Goal: Communication & Community: Participate in discussion

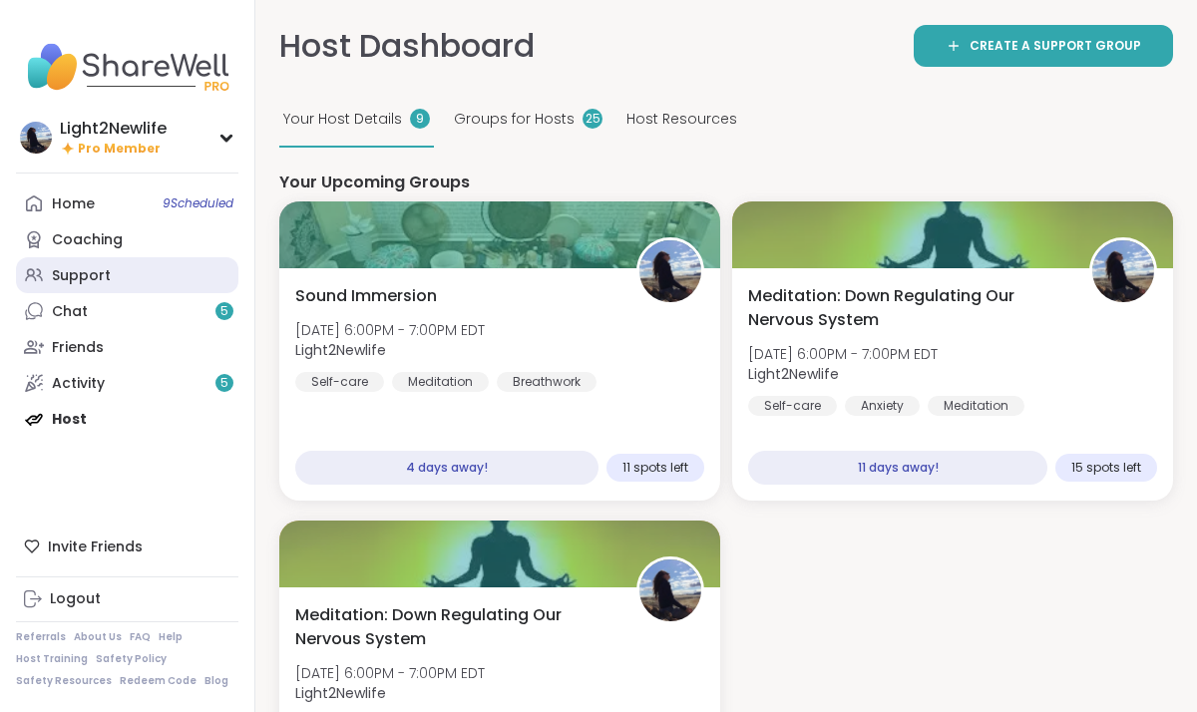
click at [100, 273] on div "Support" at bounding box center [81, 276] width 59 height 20
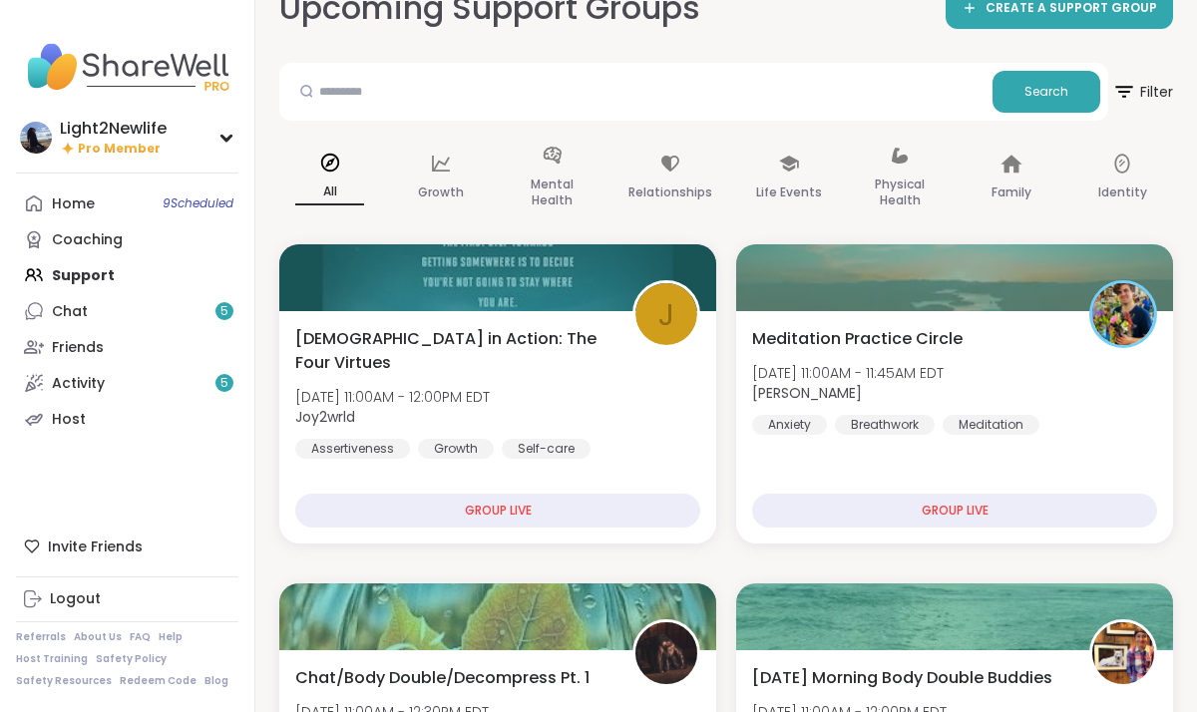
scroll to position [39, 0]
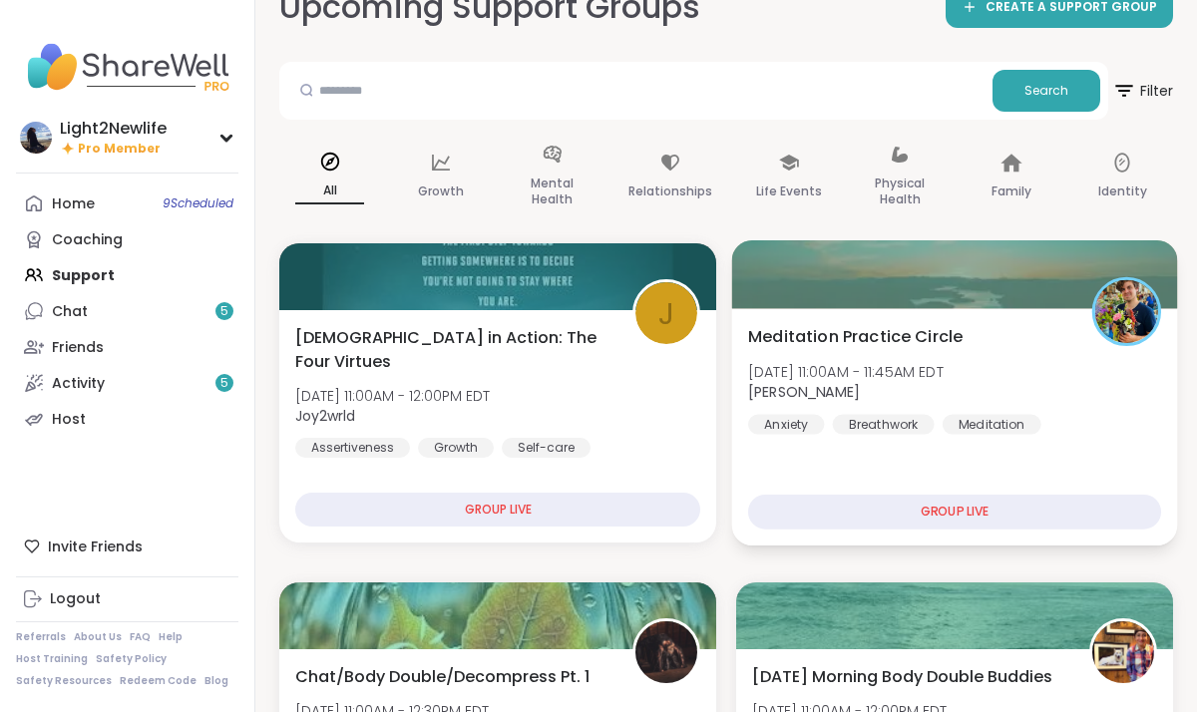
click at [940, 401] on span "[PERSON_NAME]" at bounding box center [846, 392] width 196 height 20
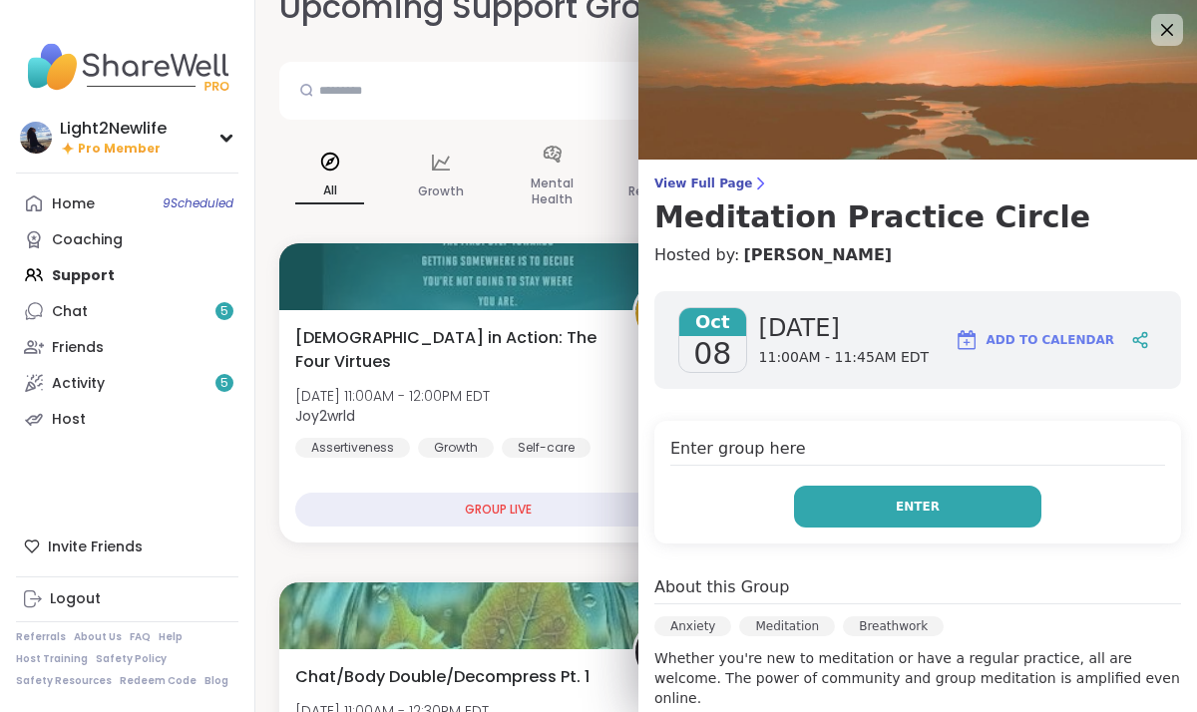
click at [1020, 505] on button "Enter" at bounding box center [917, 507] width 247 height 42
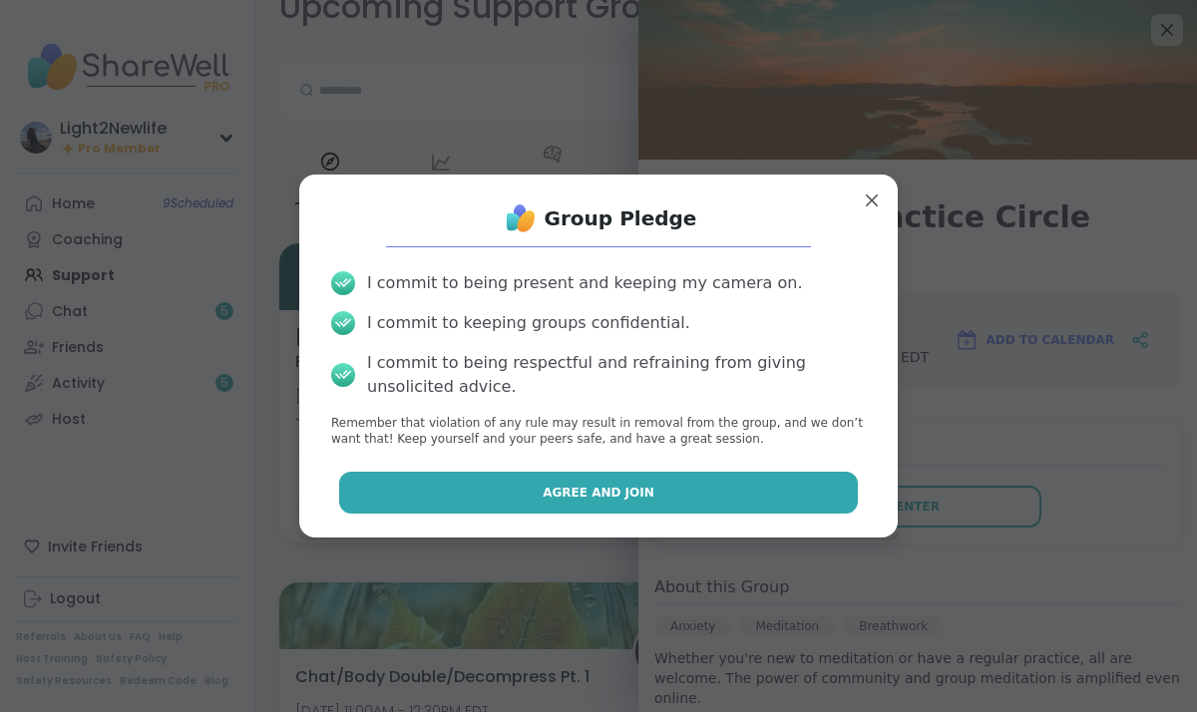
click at [714, 493] on button "Agree and Join" at bounding box center [599, 493] width 520 height 42
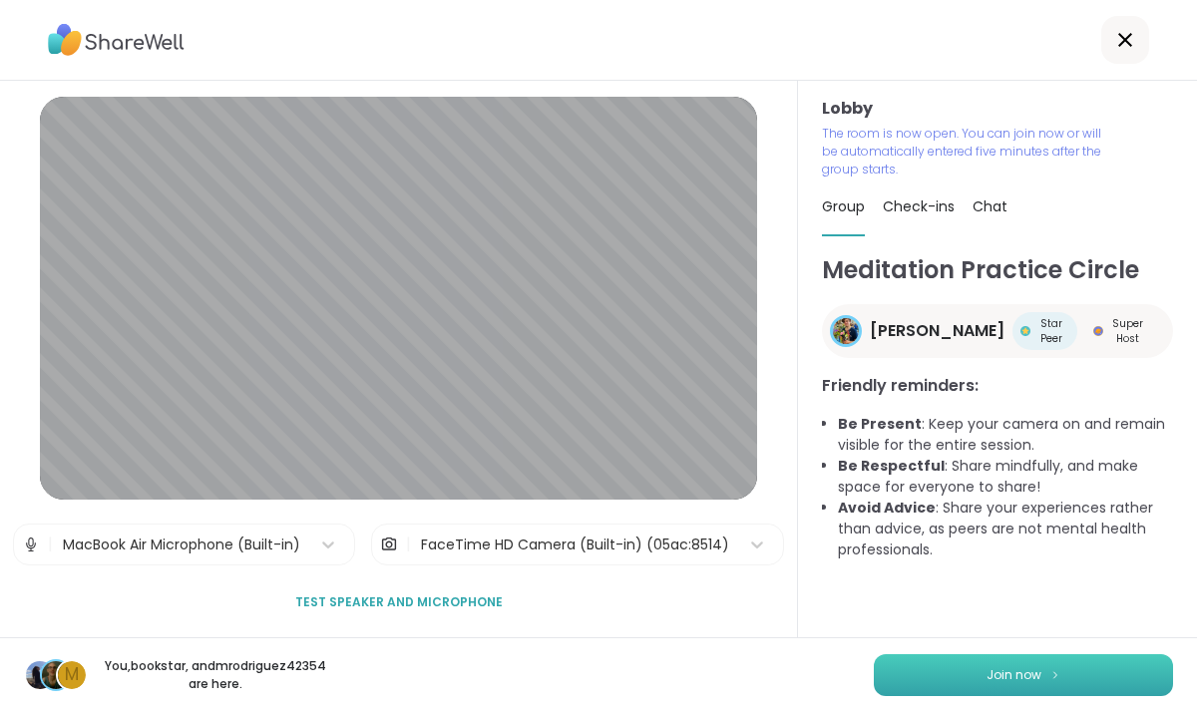
click at [1045, 670] on button "Join now" at bounding box center [1023, 675] width 299 height 42
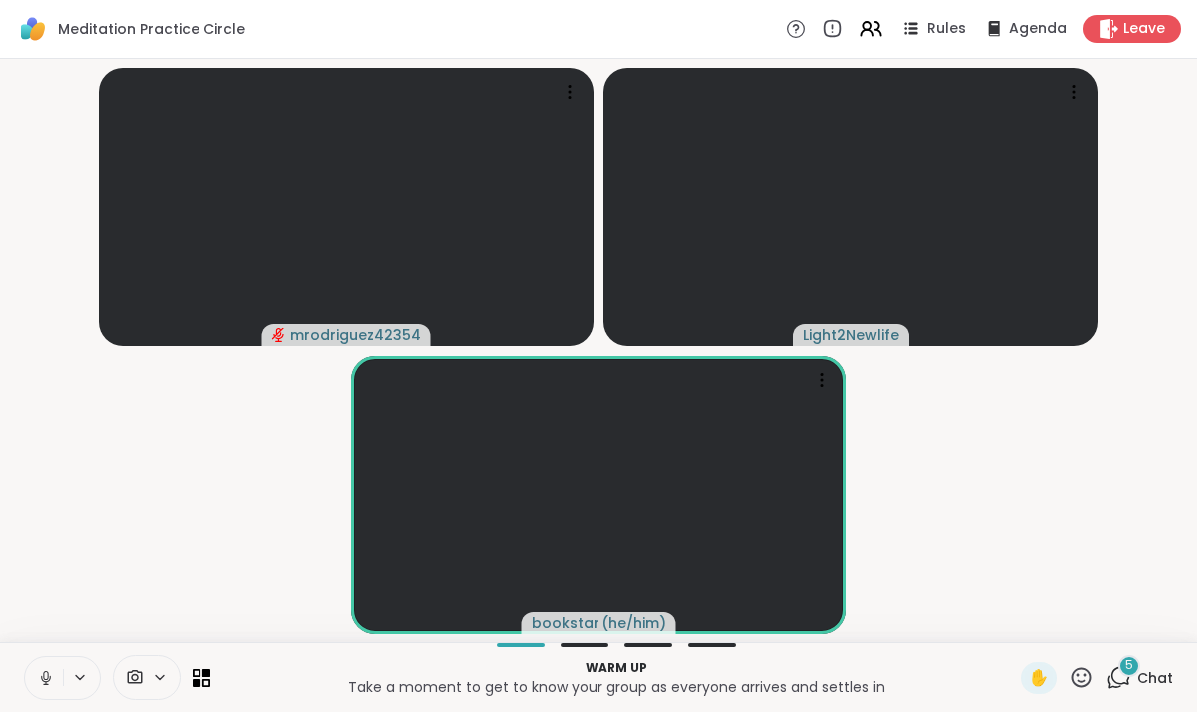
click at [45, 678] on icon at bounding box center [45, 675] width 5 height 9
click at [1138, 672] on div "5" at bounding box center [1129, 666] width 22 height 22
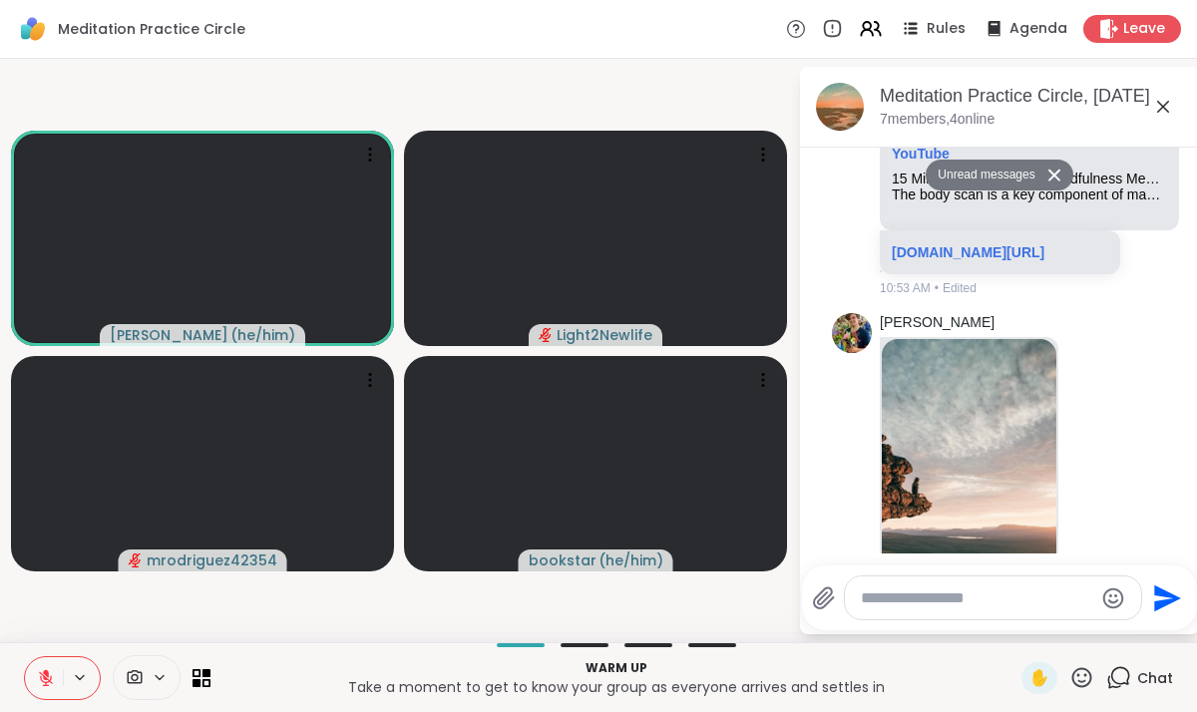
scroll to position [1301, 0]
click at [42, 669] on icon at bounding box center [46, 678] width 18 height 18
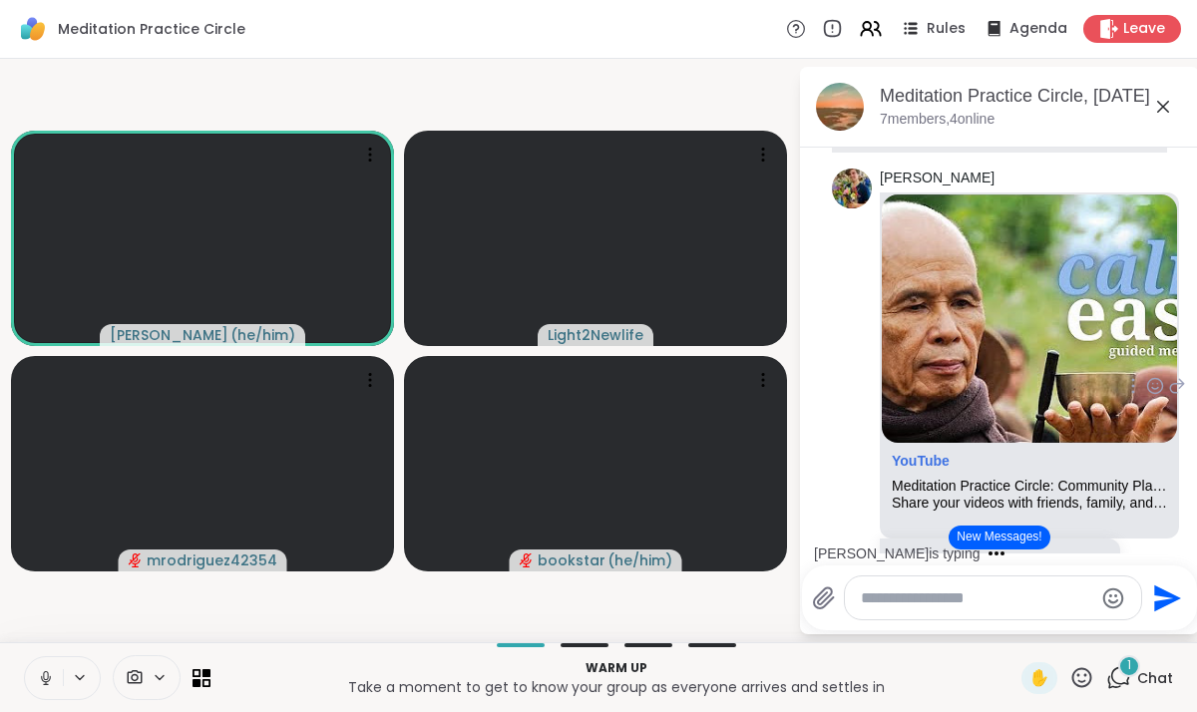
scroll to position [64, 0]
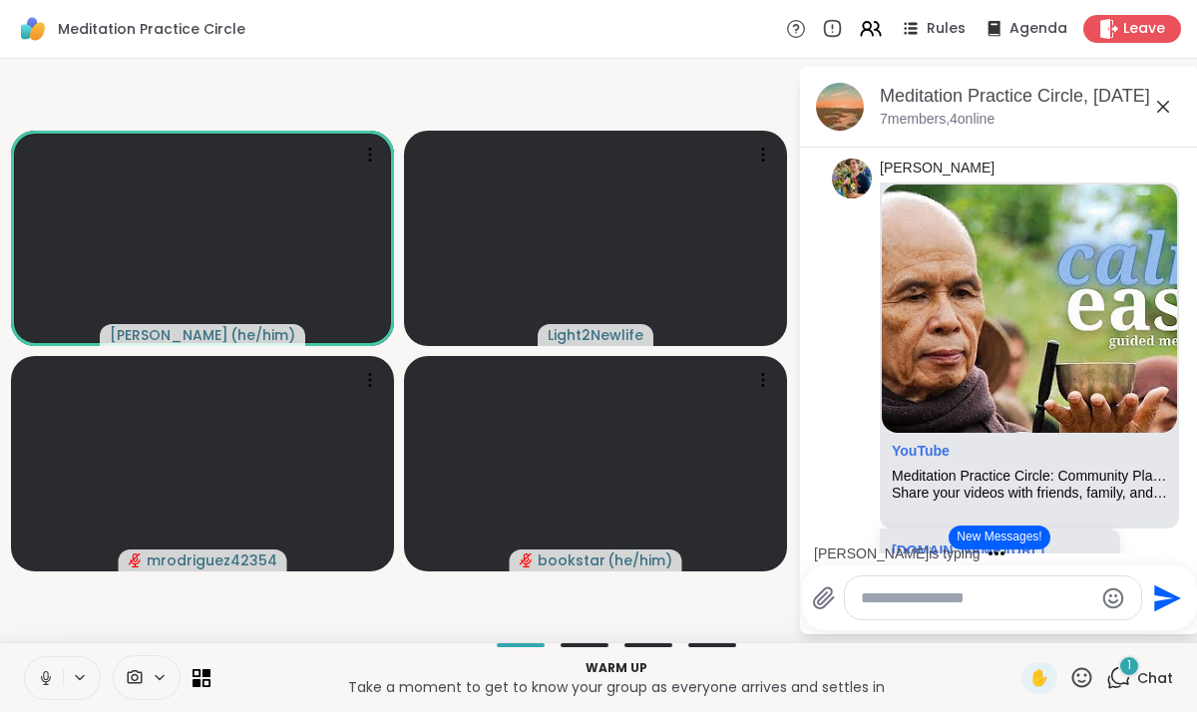
click at [44, 679] on icon at bounding box center [46, 678] width 18 height 18
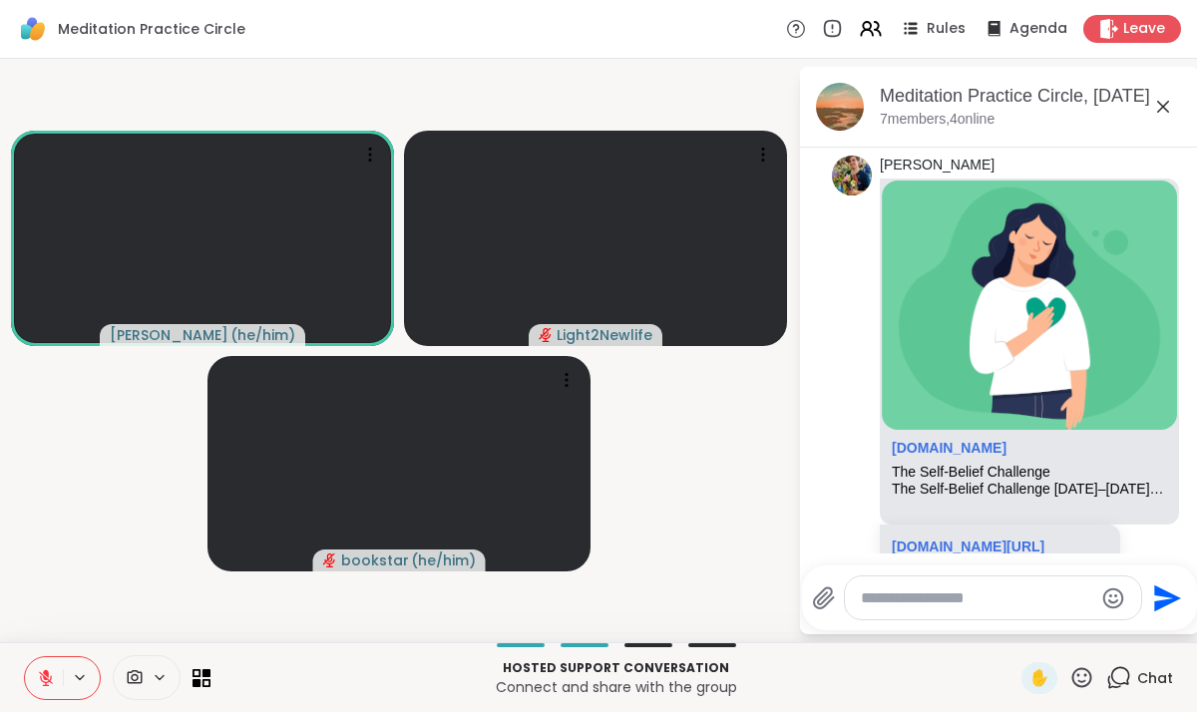
scroll to position [2263, 0]
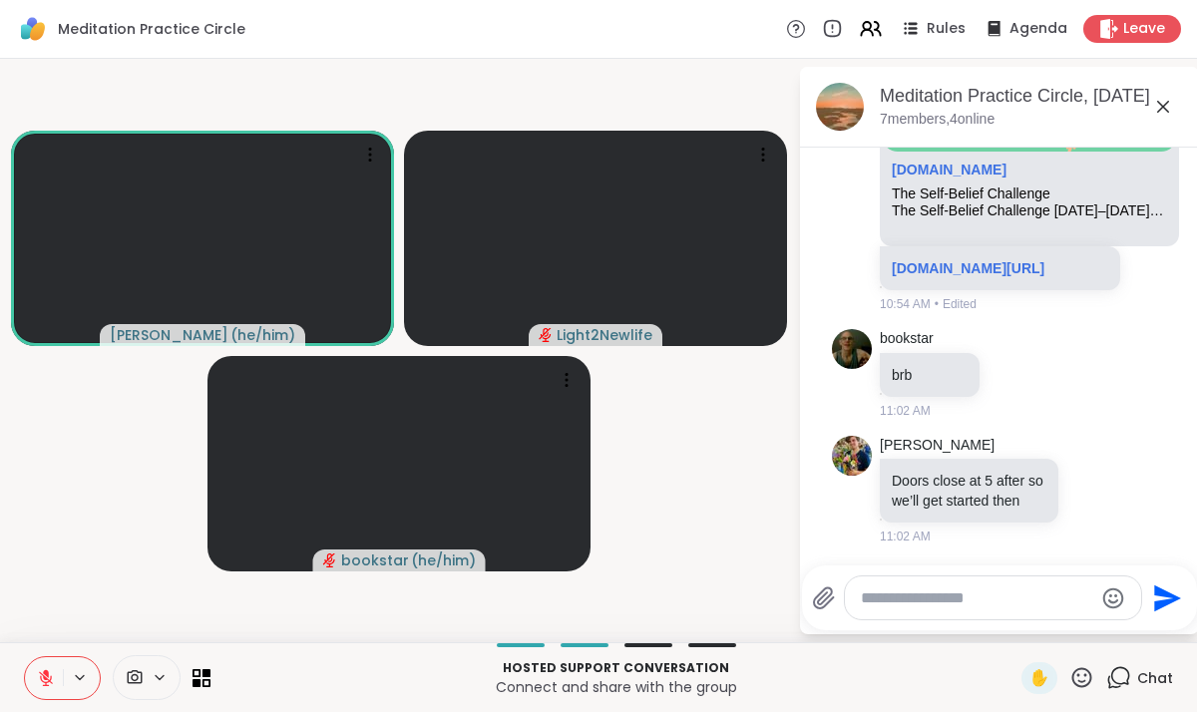
click at [59, 676] on button at bounding box center [44, 678] width 38 height 42
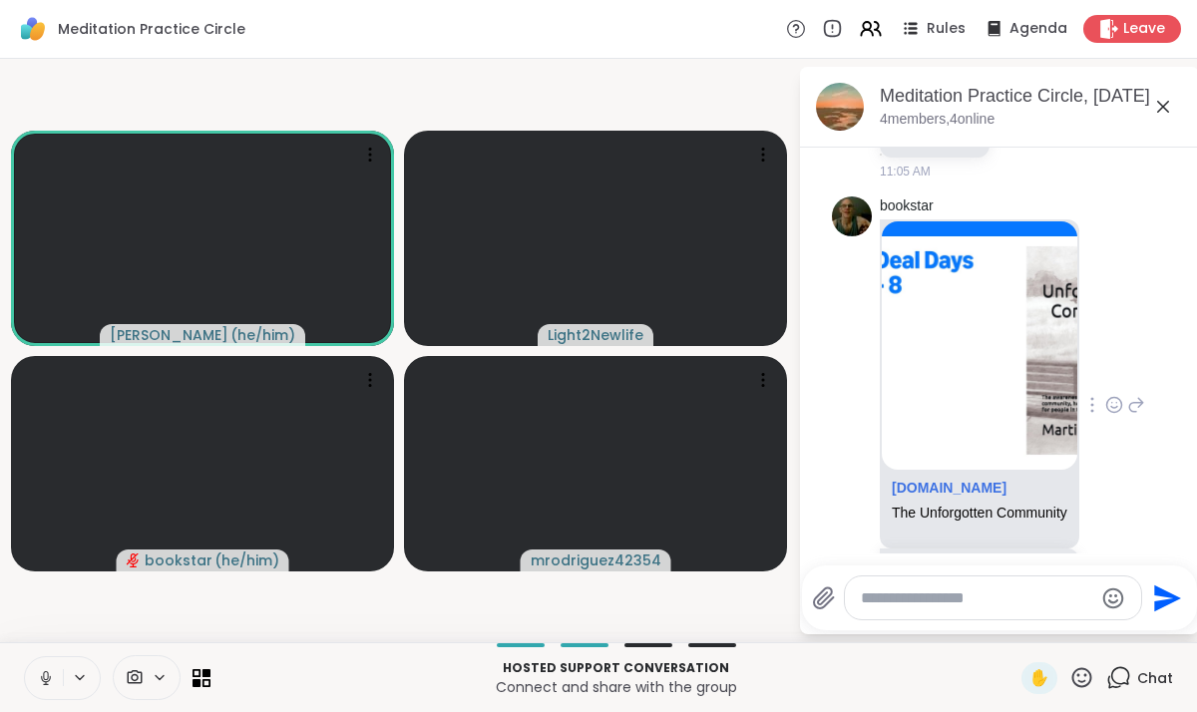
scroll to position [2682, 0]
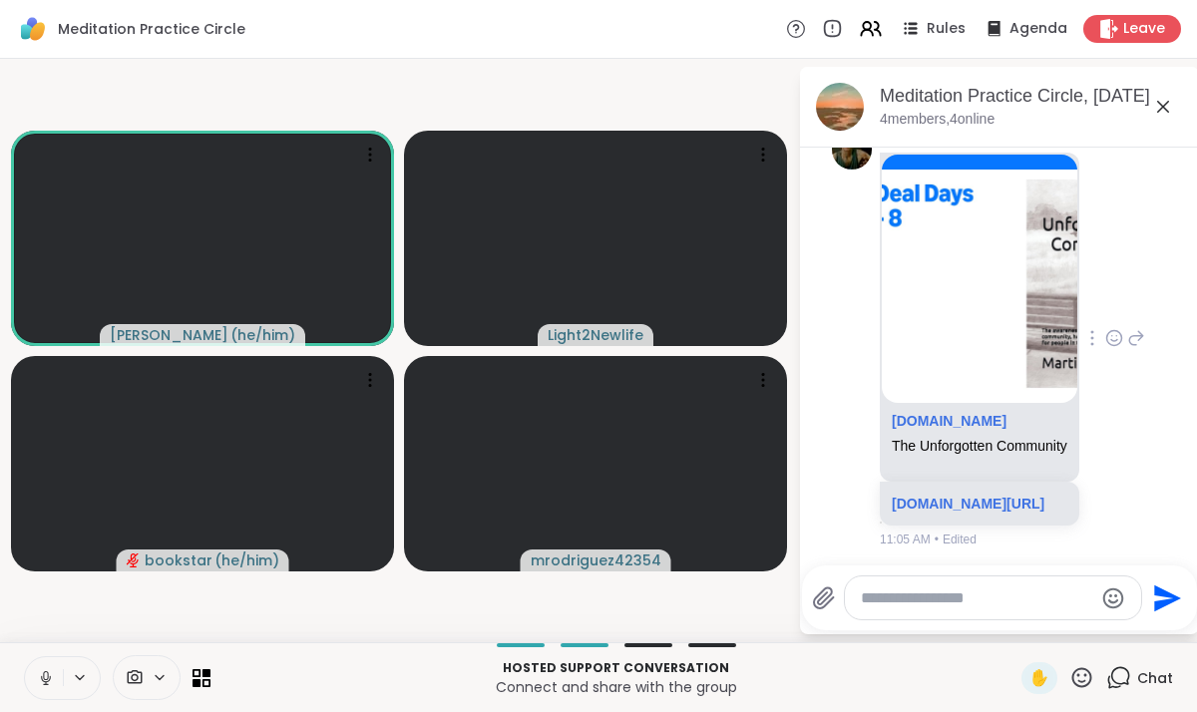
click at [1123, 348] on icon at bounding box center [1114, 338] width 18 height 20
click at [921, 315] on div "Select Reaction: Thumbs up" at bounding box center [912, 306] width 18 height 18
click at [1145, 364] on icon at bounding box center [1136, 352] width 18 height 24
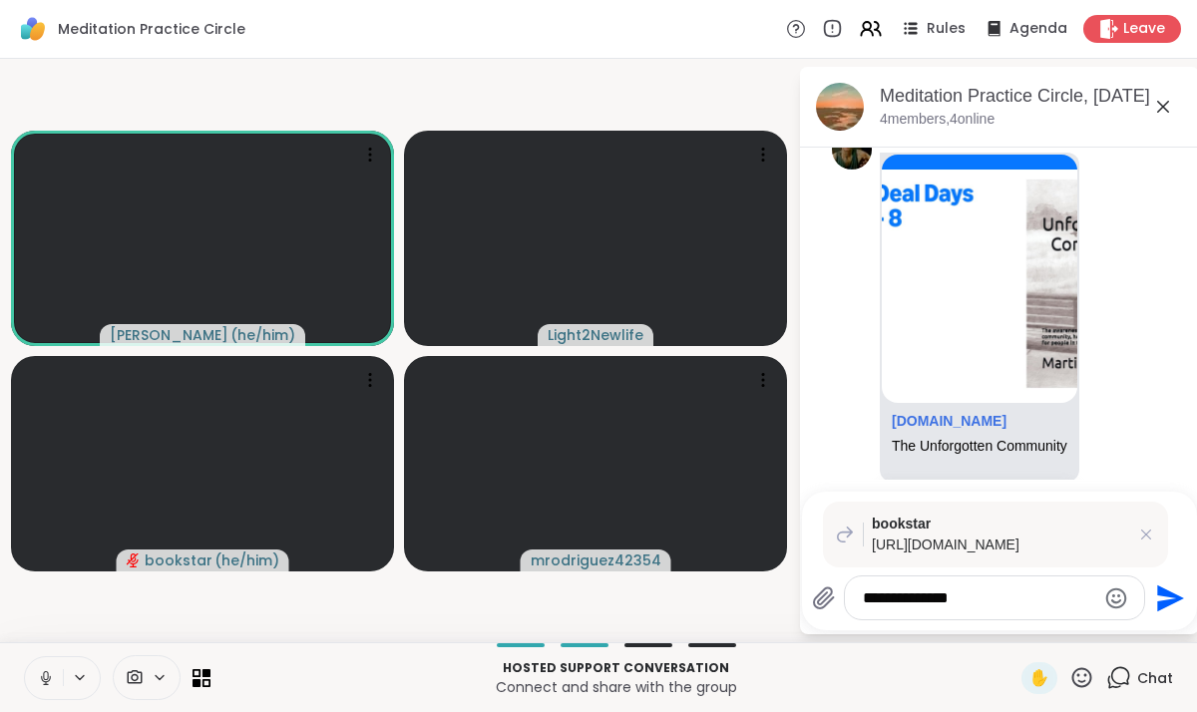
type textarea "**********"
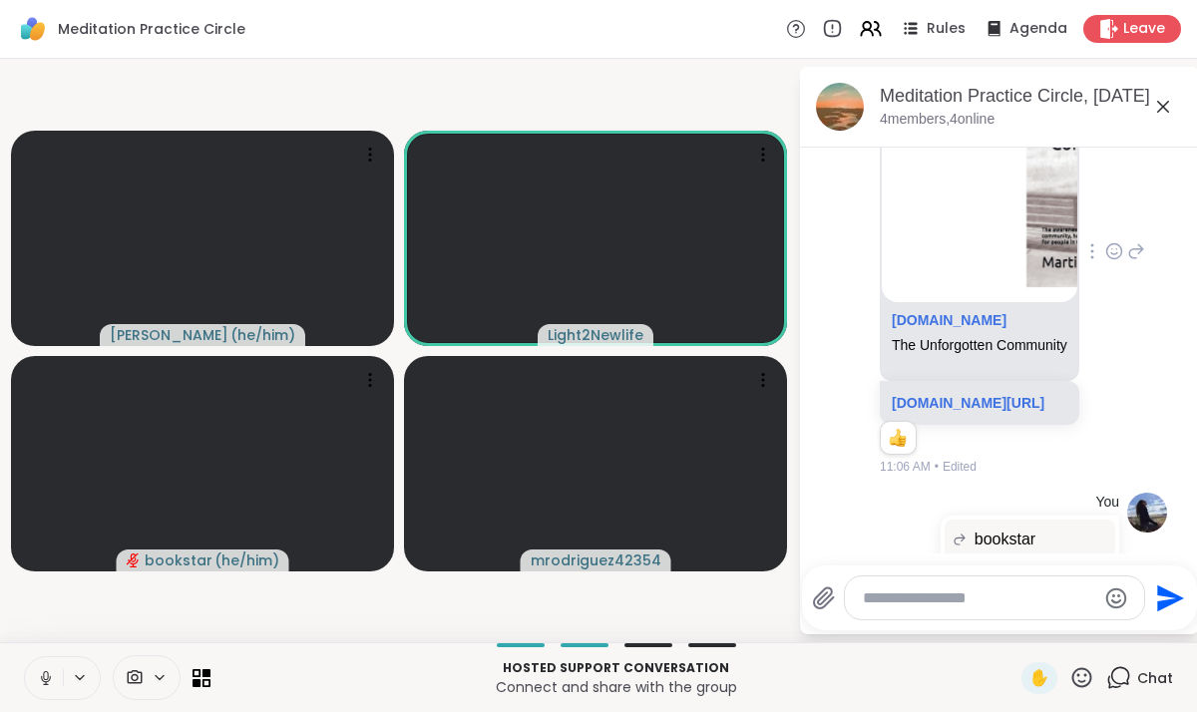
scroll to position [2821, 0]
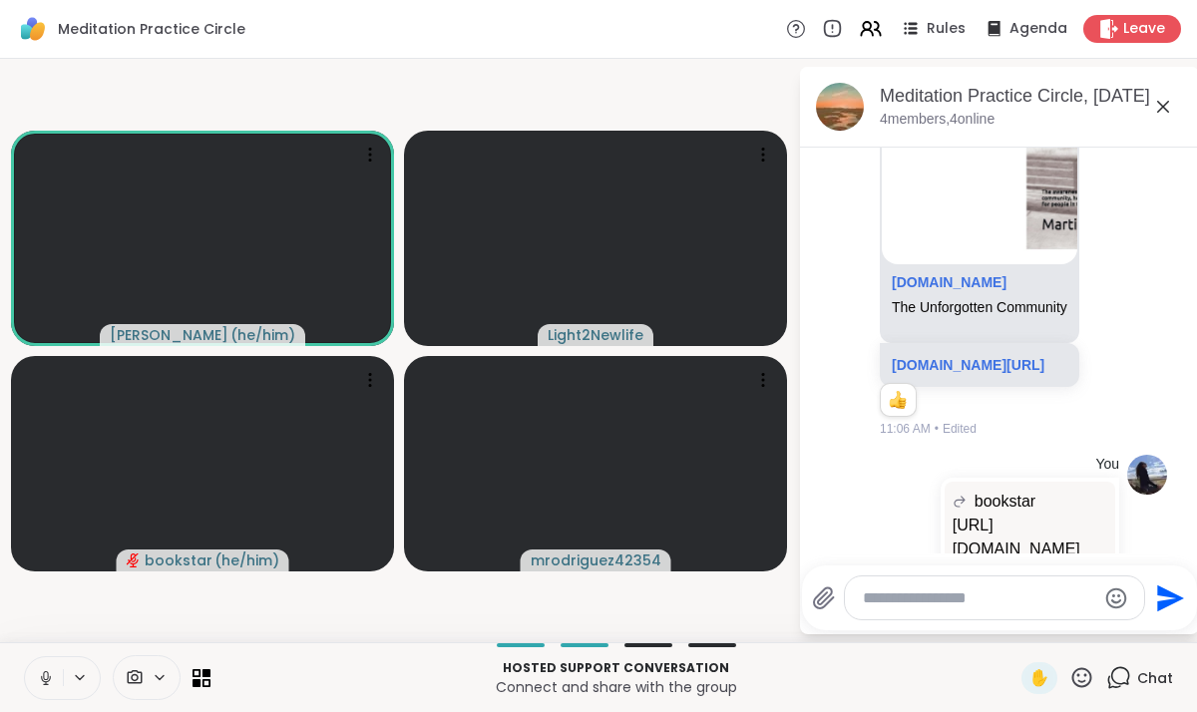
click at [1163, 109] on icon at bounding box center [1163, 107] width 24 height 24
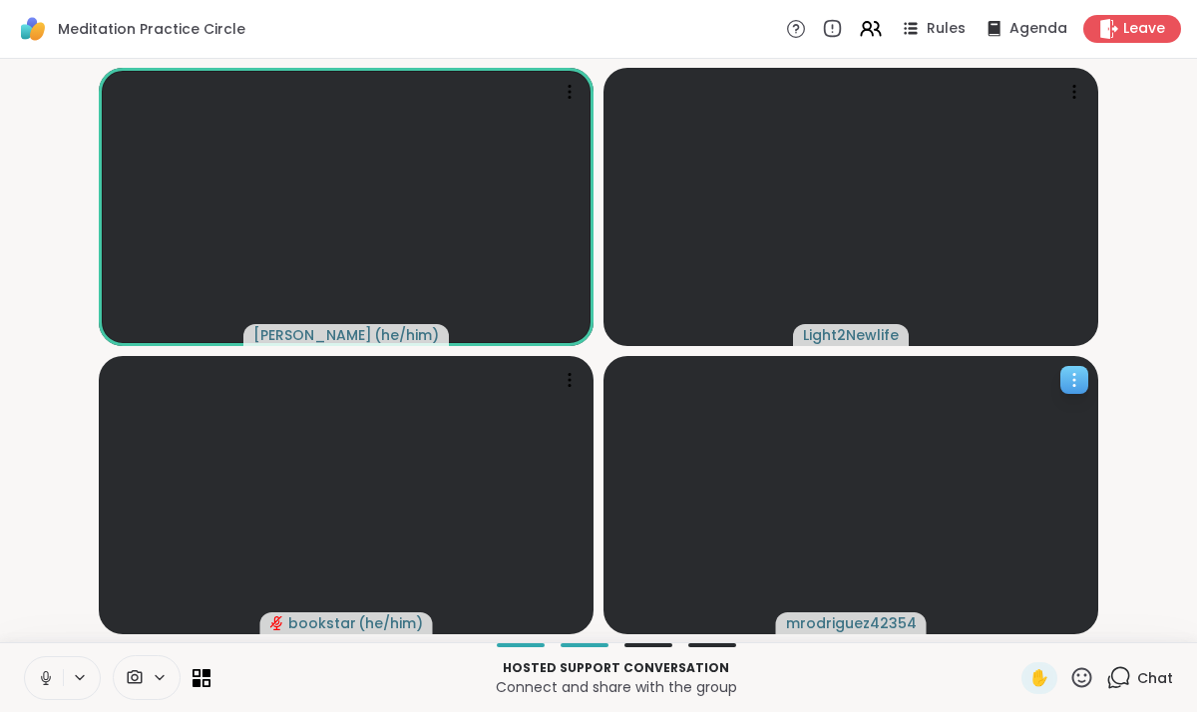
click at [1073, 385] on icon at bounding box center [1074, 386] width 2 height 2
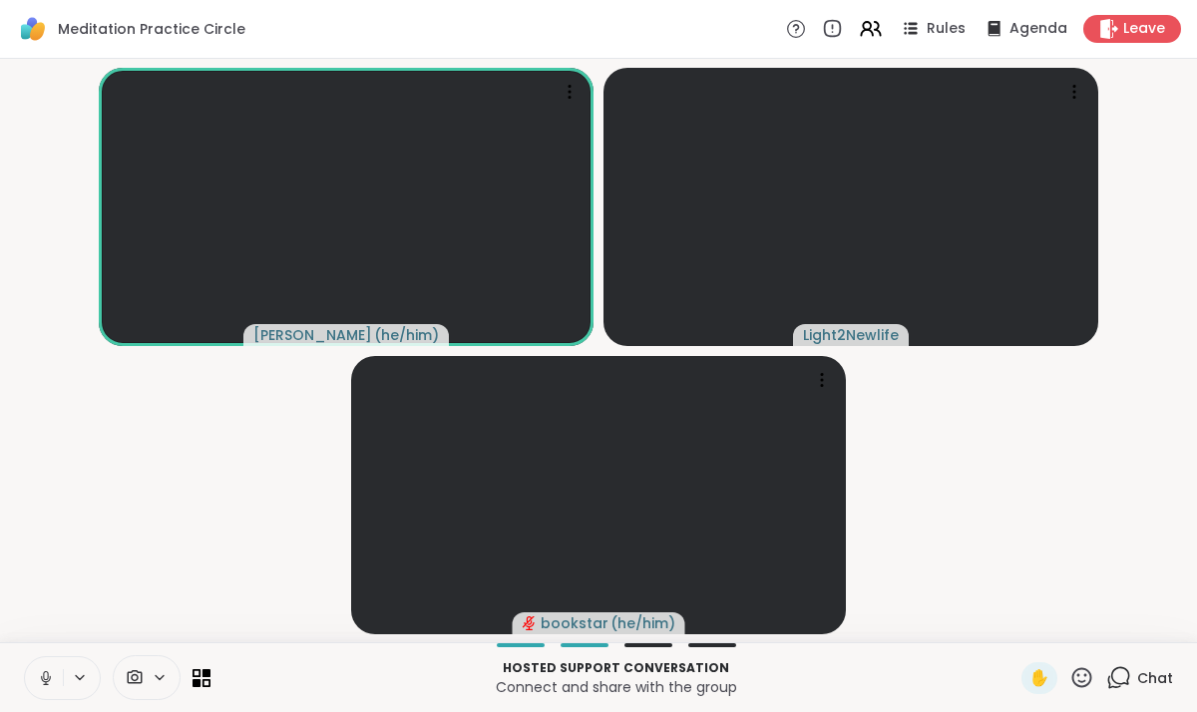
click at [48, 692] on button at bounding box center [44, 678] width 38 height 42
click at [46, 677] on icon at bounding box center [46, 678] width 14 height 14
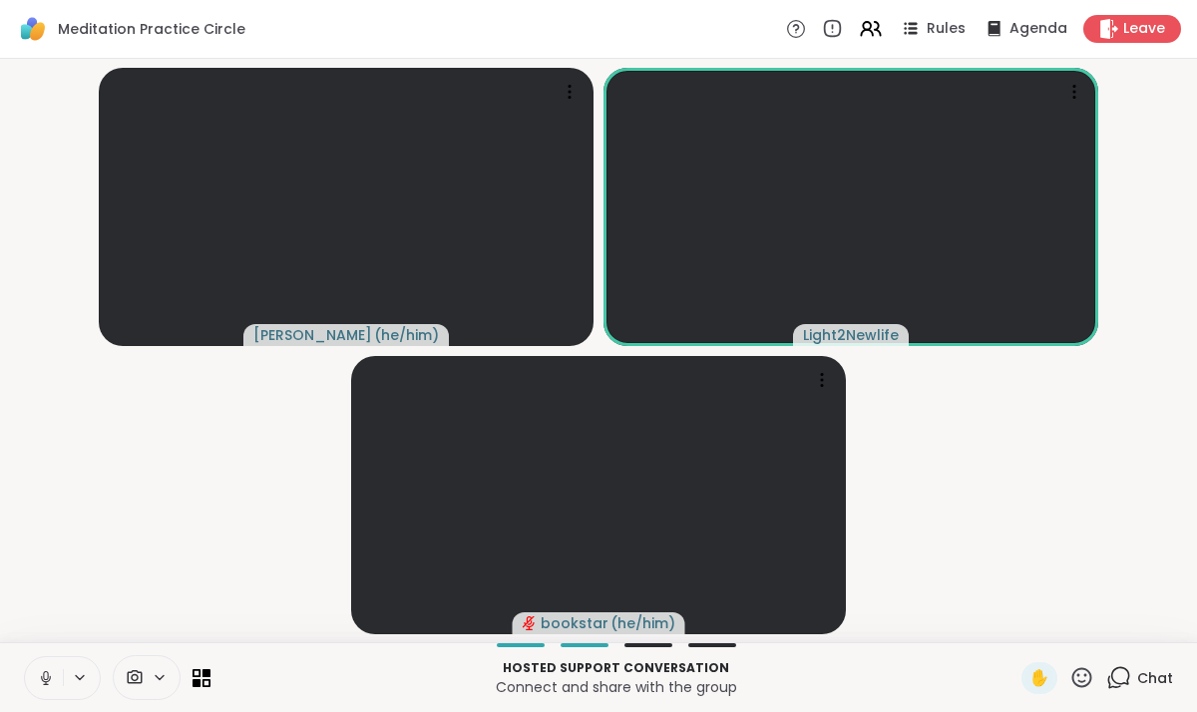
click at [46, 683] on icon at bounding box center [45, 683] width 5 height 1
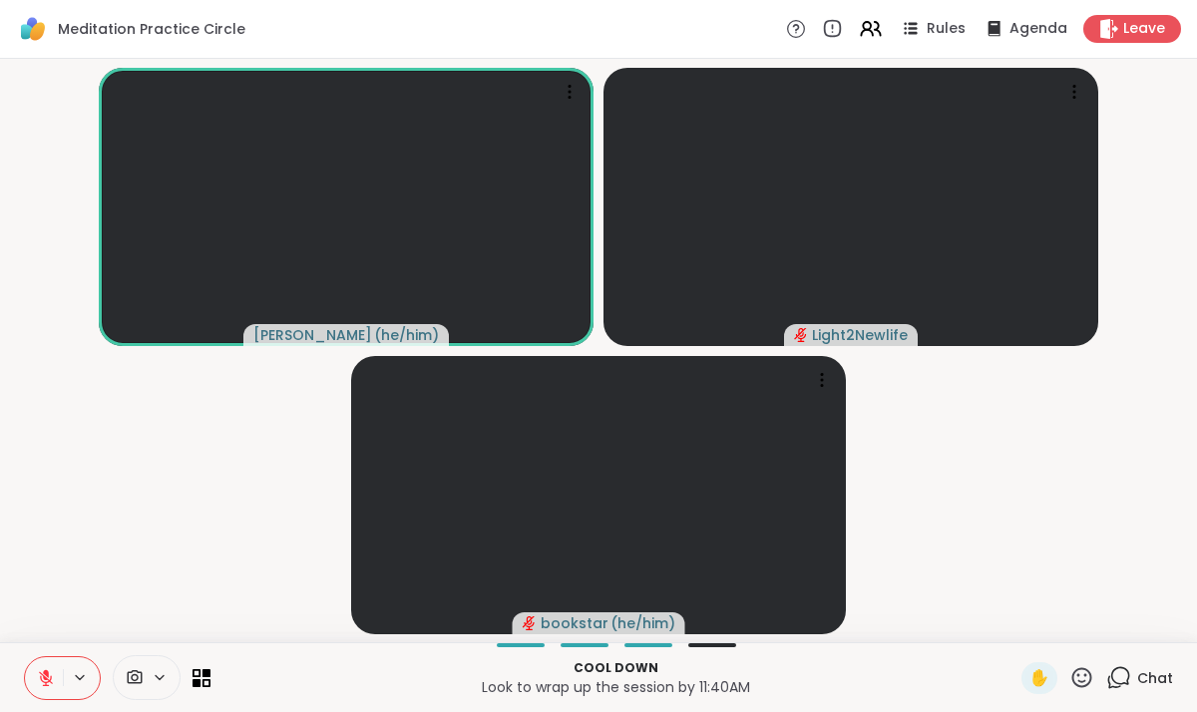
click at [35, 679] on button at bounding box center [44, 678] width 38 height 42
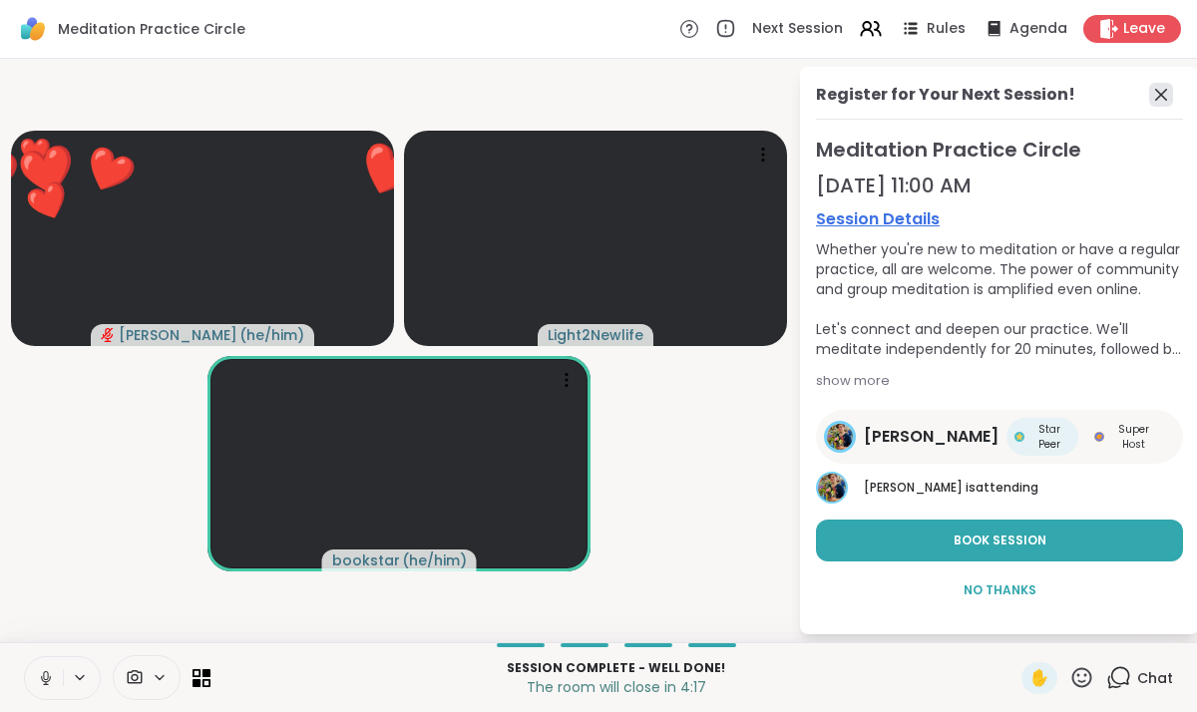
click at [1161, 98] on icon at bounding box center [1161, 95] width 24 height 24
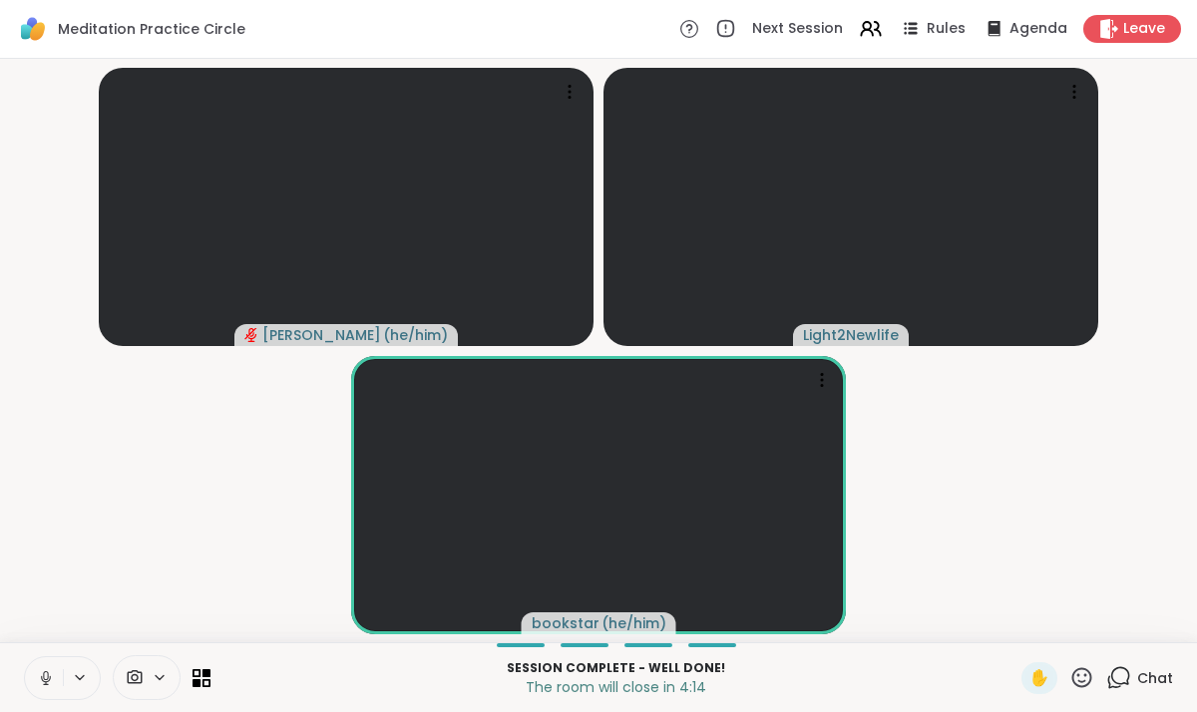
click at [1155, 679] on span "Chat" at bounding box center [1155, 678] width 36 height 20
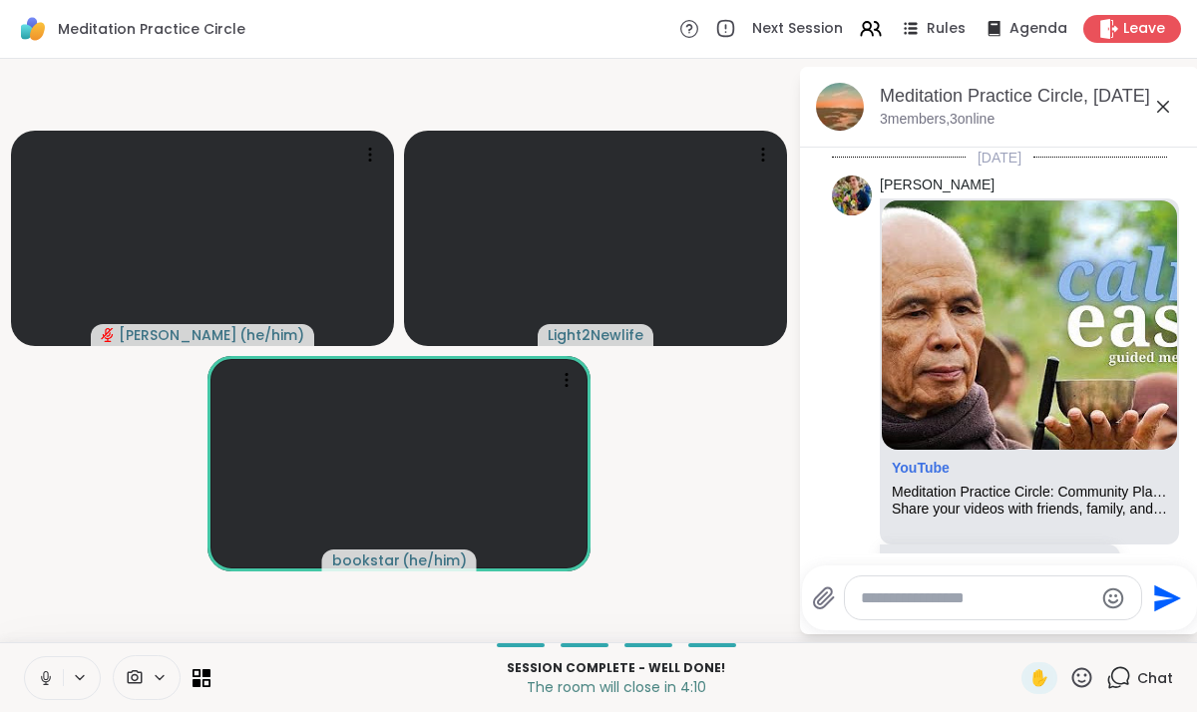
scroll to position [3204, 0]
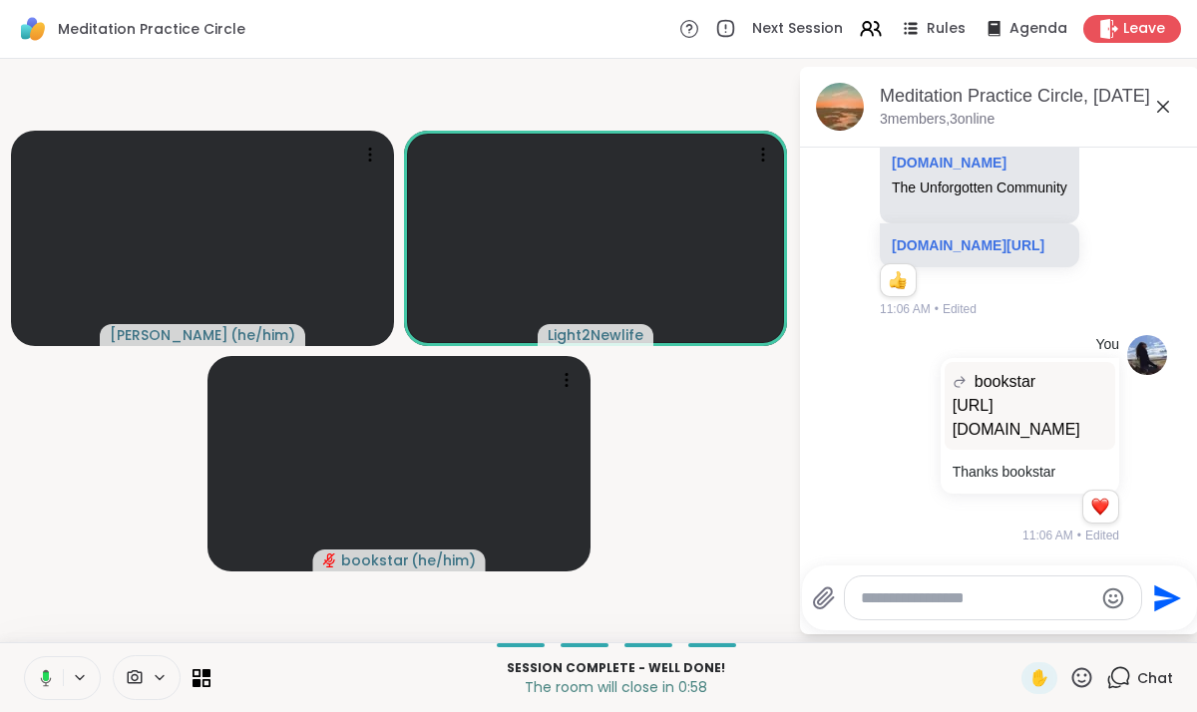
click at [885, 601] on textarea "Type your message" at bounding box center [977, 599] width 232 height 20
paste textarea "**********"
type textarea "**********"
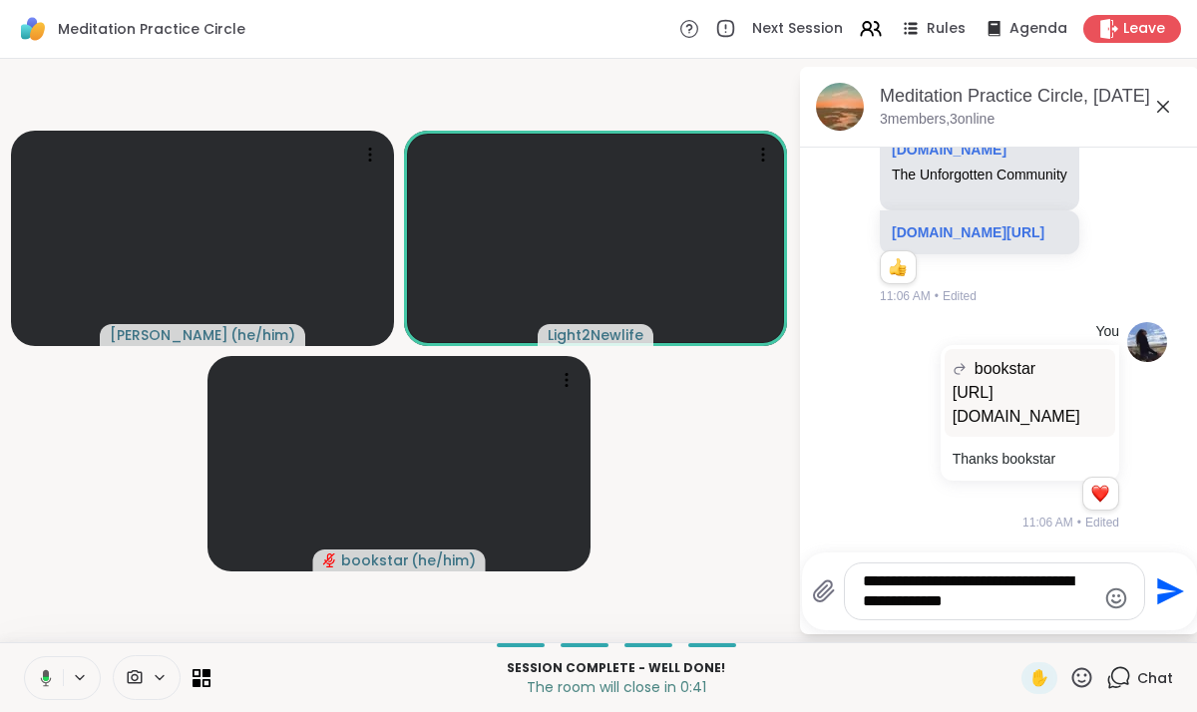
click at [1161, 599] on icon "Send" at bounding box center [1170, 592] width 27 height 27
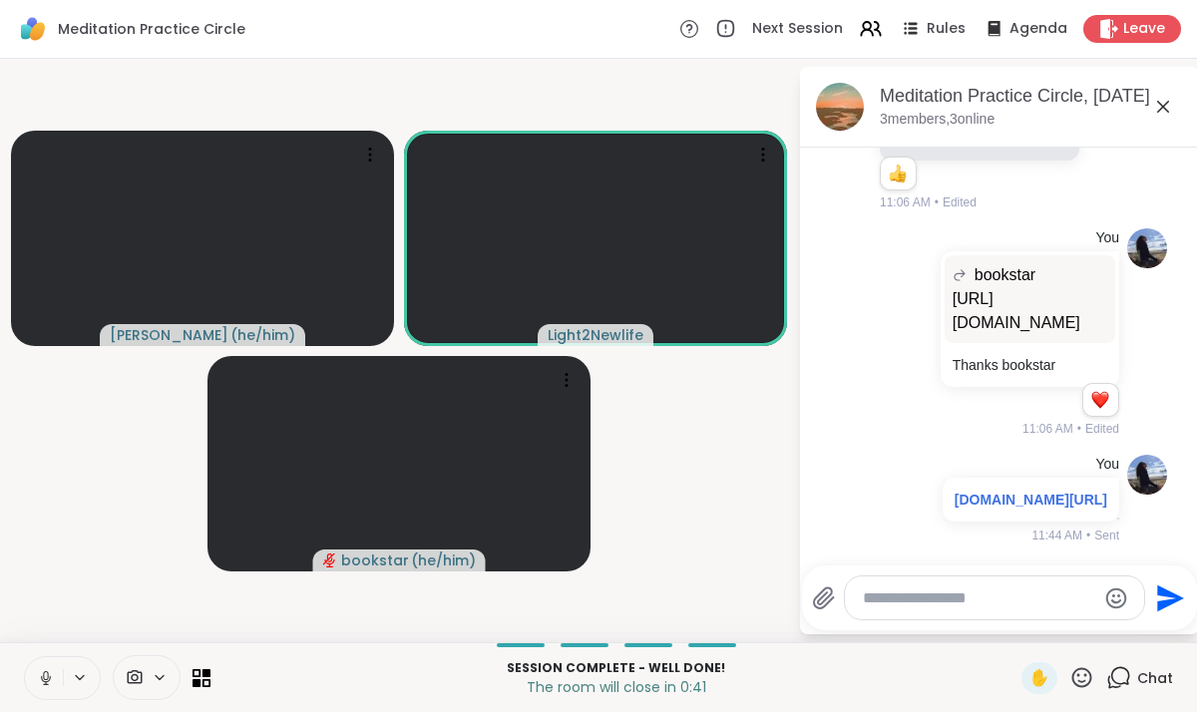
scroll to position [3350, 0]
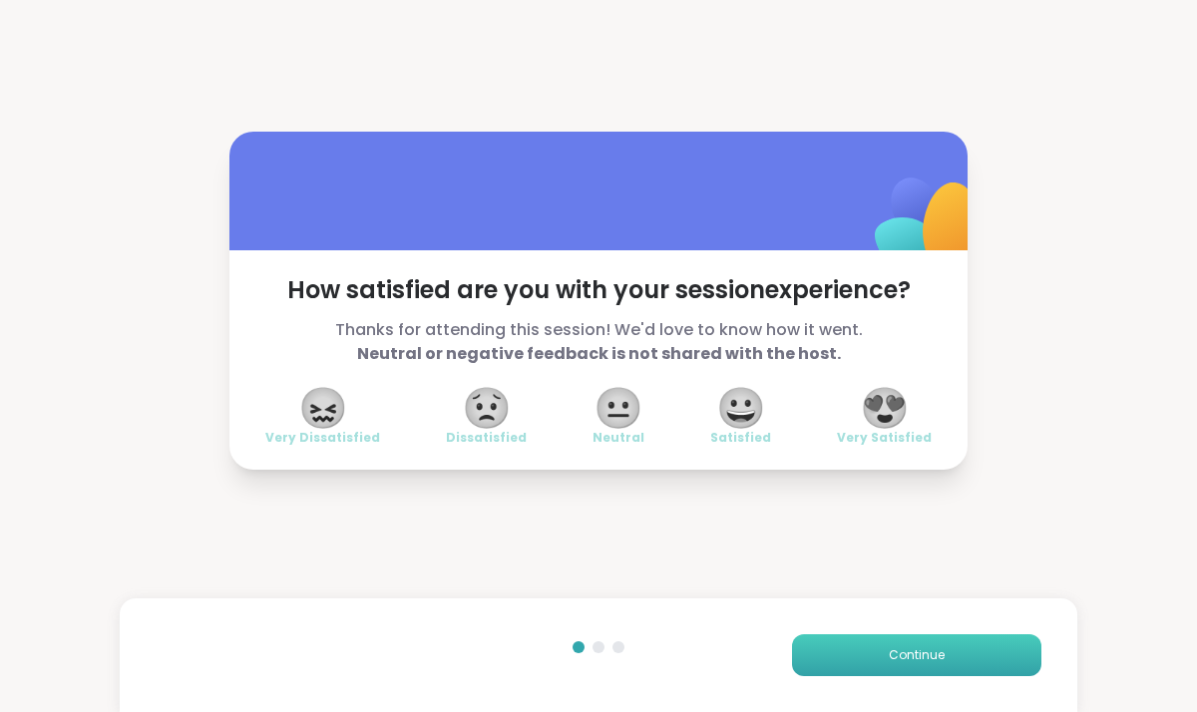
click at [888, 655] on button "Continue" at bounding box center [916, 655] width 249 height 42
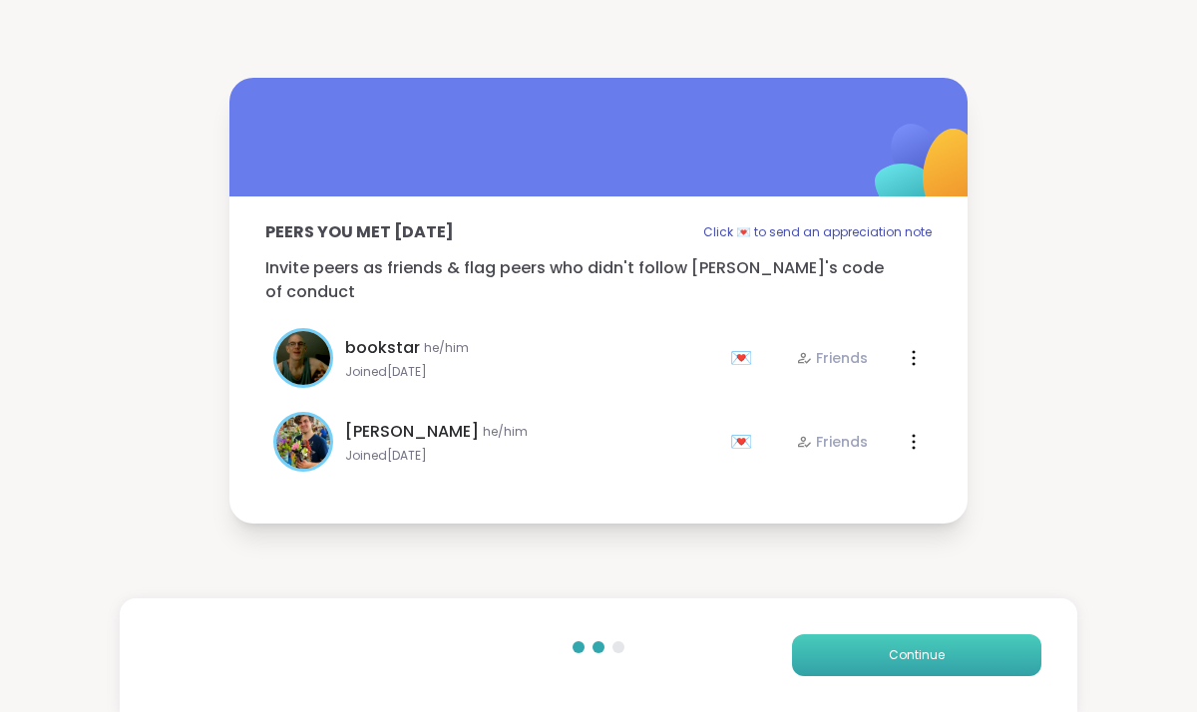
click at [885, 647] on button "Continue" at bounding box center [916, 655] width 249 height 42
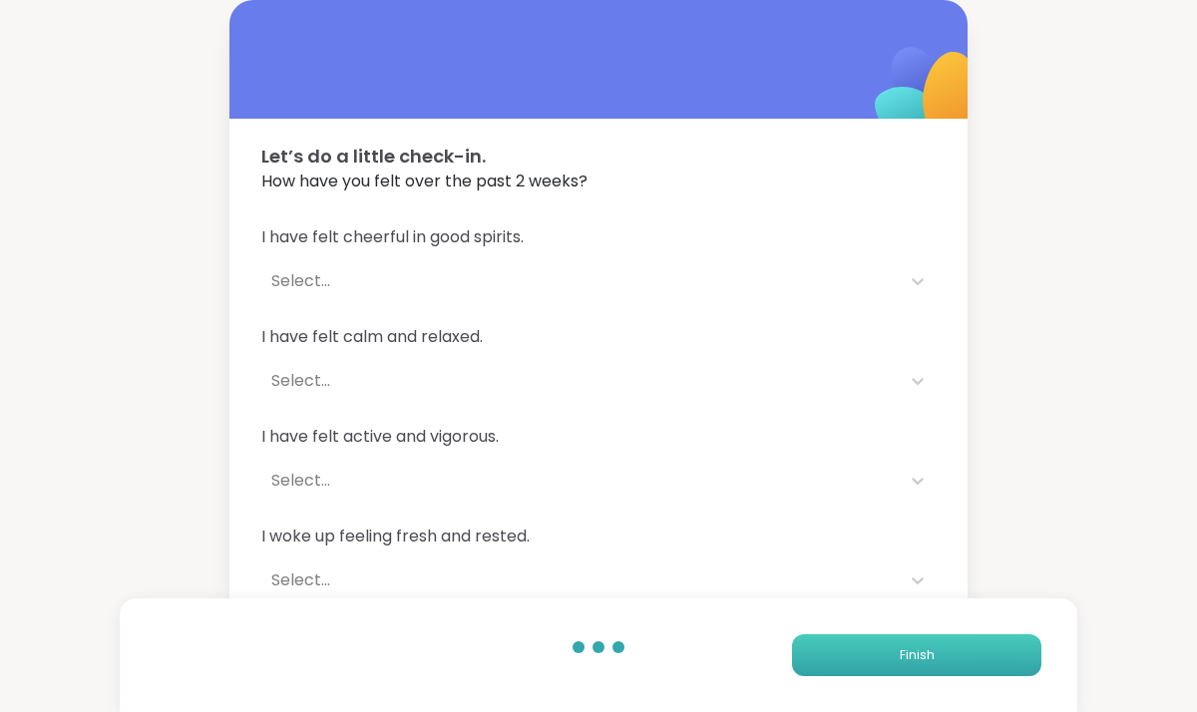
click at [885, 647] on button "Finish" at bounding box center [916, 655] width 249 height 42
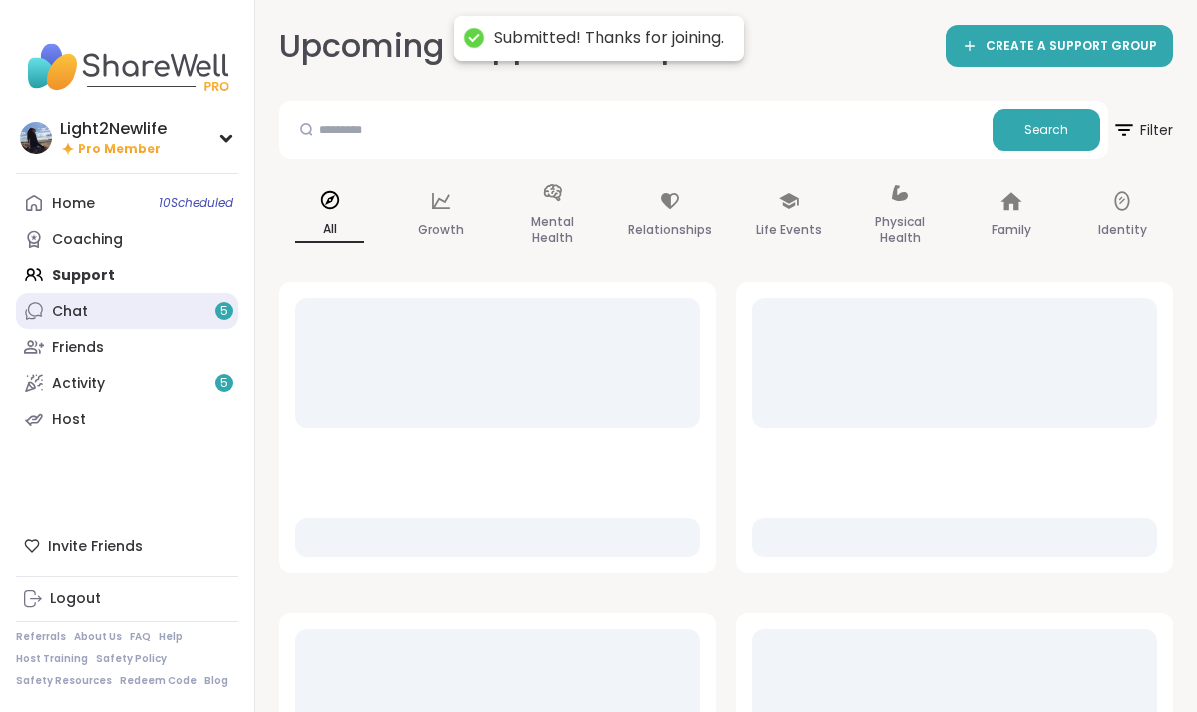
click at [108, 310] on link "Chat 5" at bounding box center [127, 311] width 222 height 36
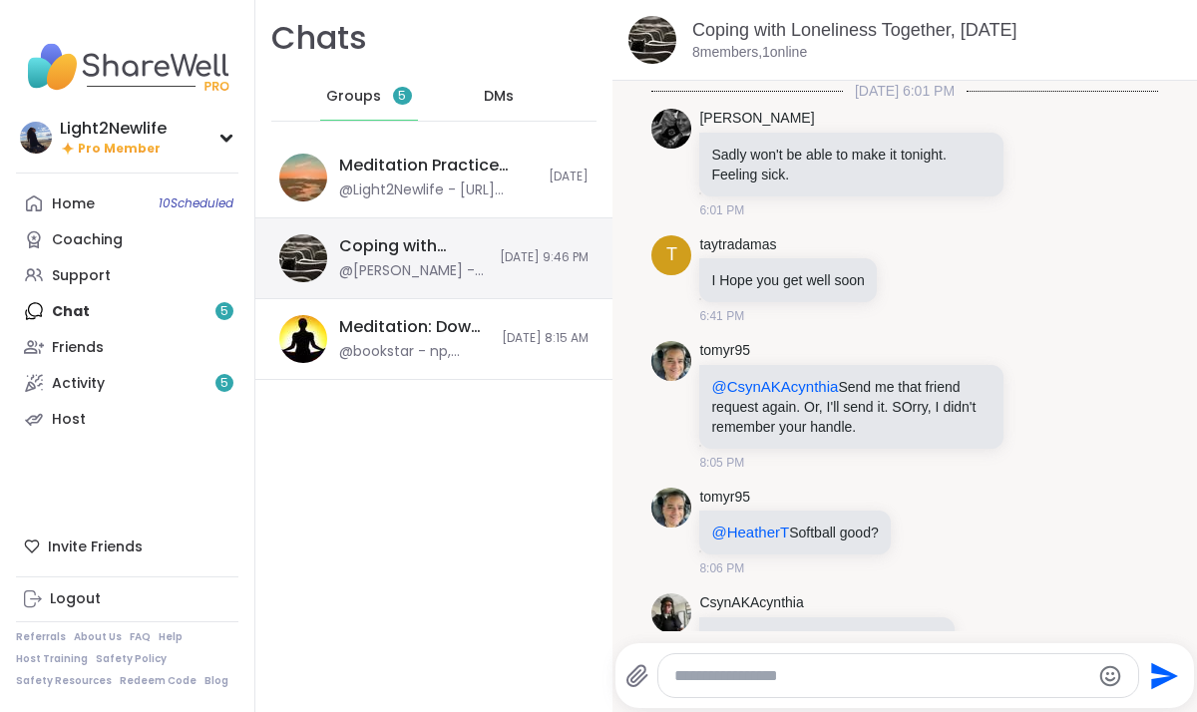
scroll to position [6170, 0]
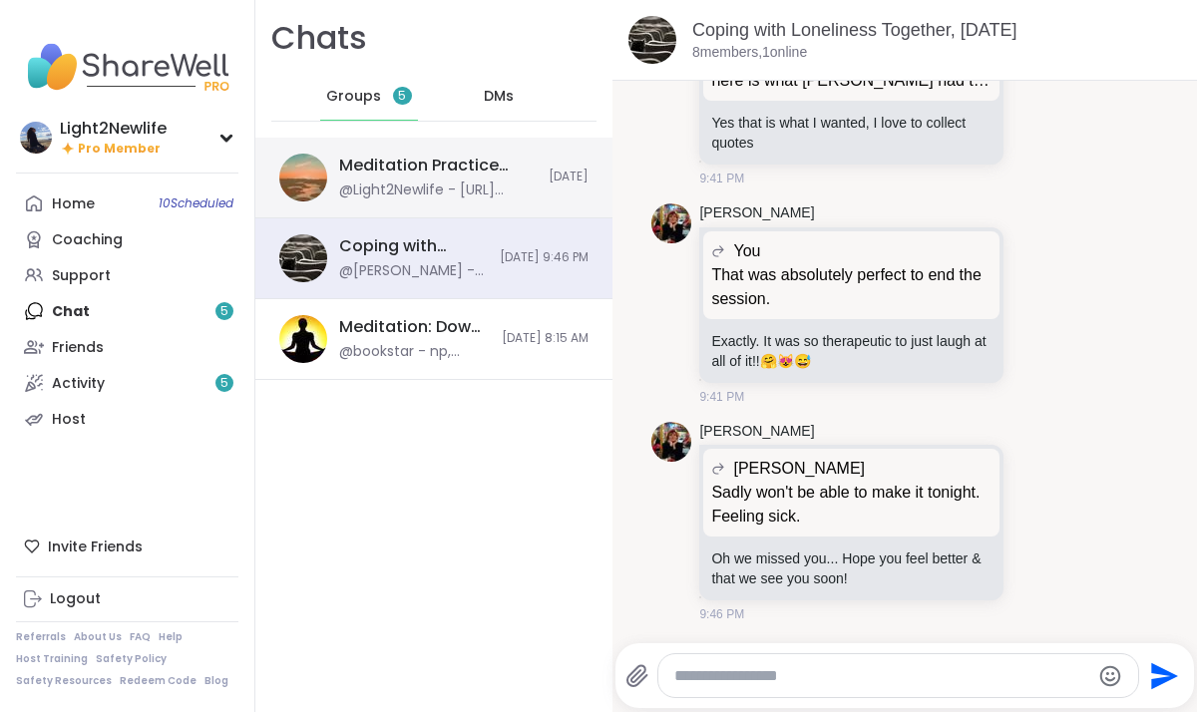
click at [417, 184] on div "@Light2Newlife - [URL][DOMAIN_NAME]" at bounding box center [438, 191] width 198 height 20
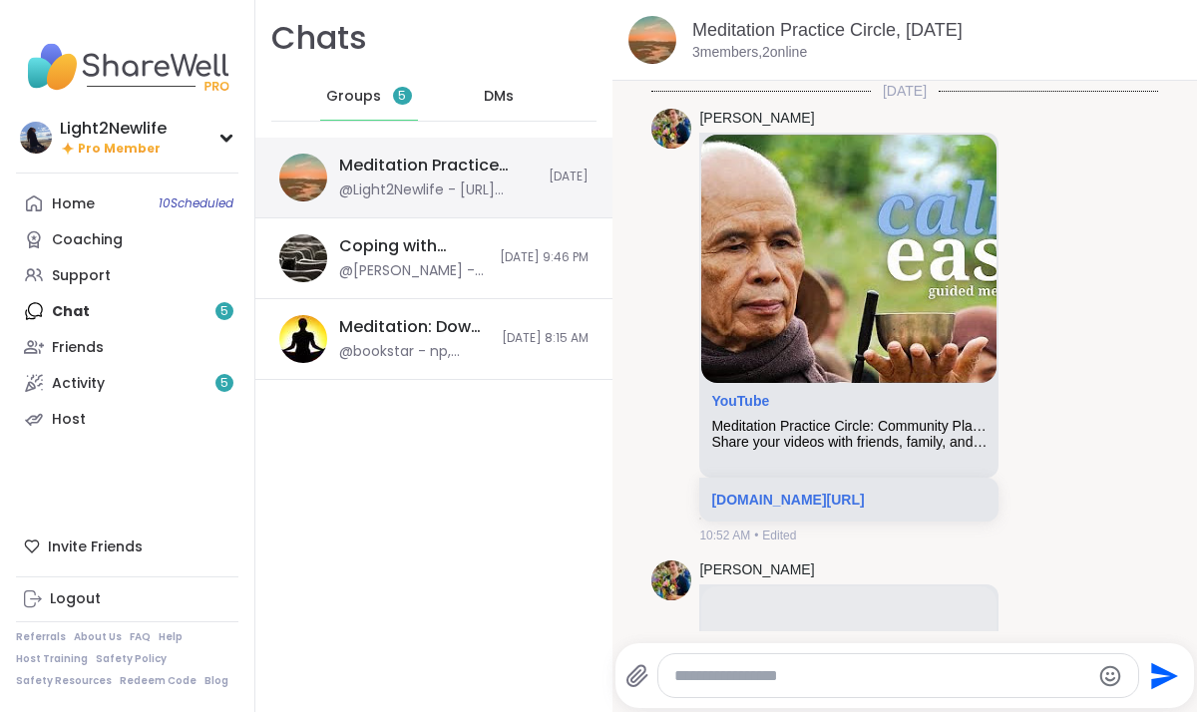
scroll to position [3470, 0]
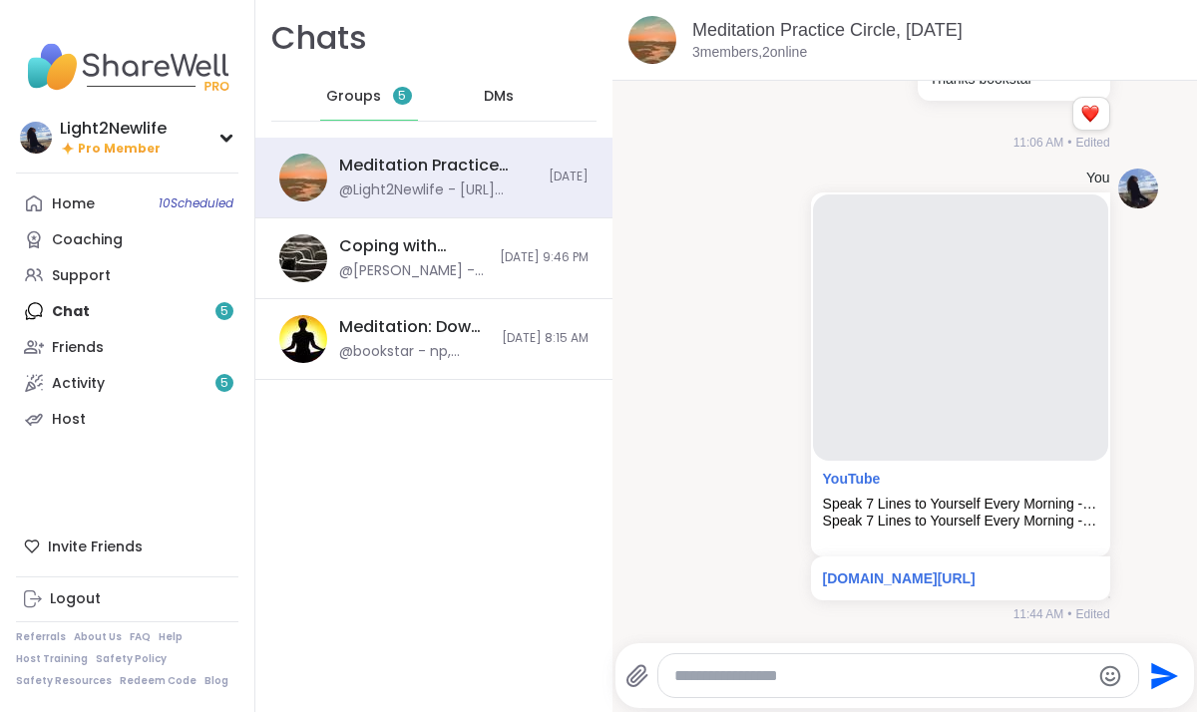
click at [833, 672] on textarea "Type your message" at bounding box center [881, 676] width 415 height 20
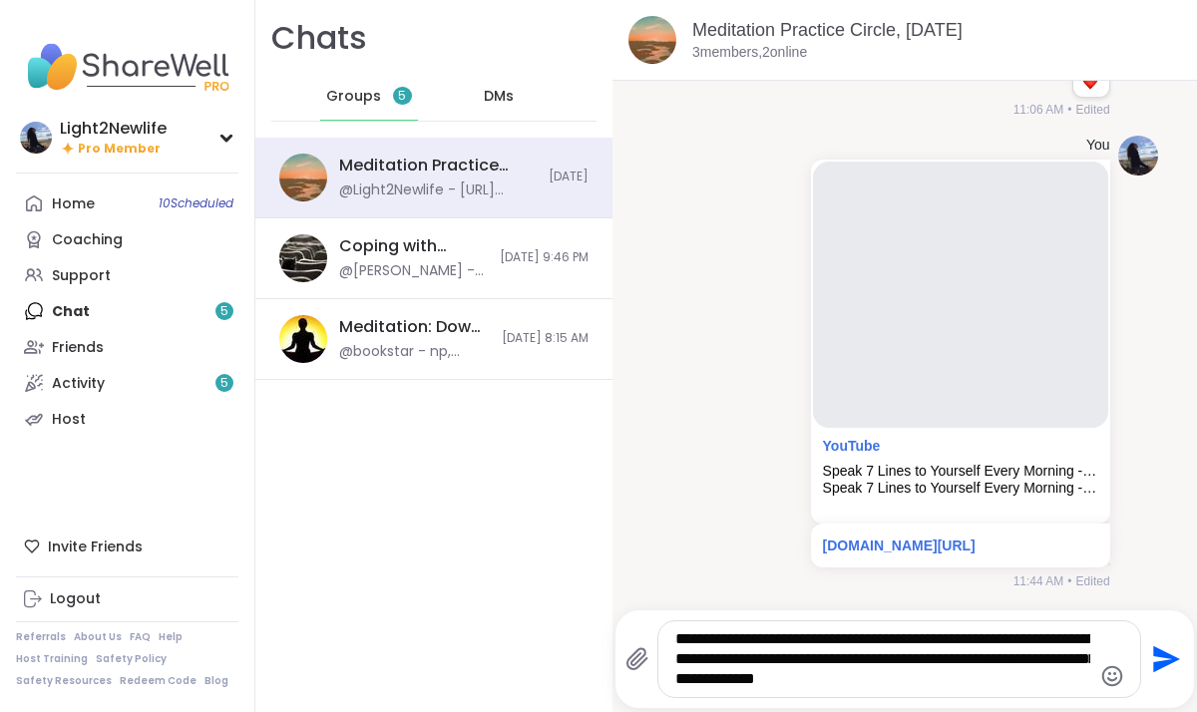
click at [811, 660] on textarea "**********" at bounding box center [882, 659] width 415 height 60
click at [972, 683] on textarea "**********" at bounding box center [882, 659] width 415 height 60
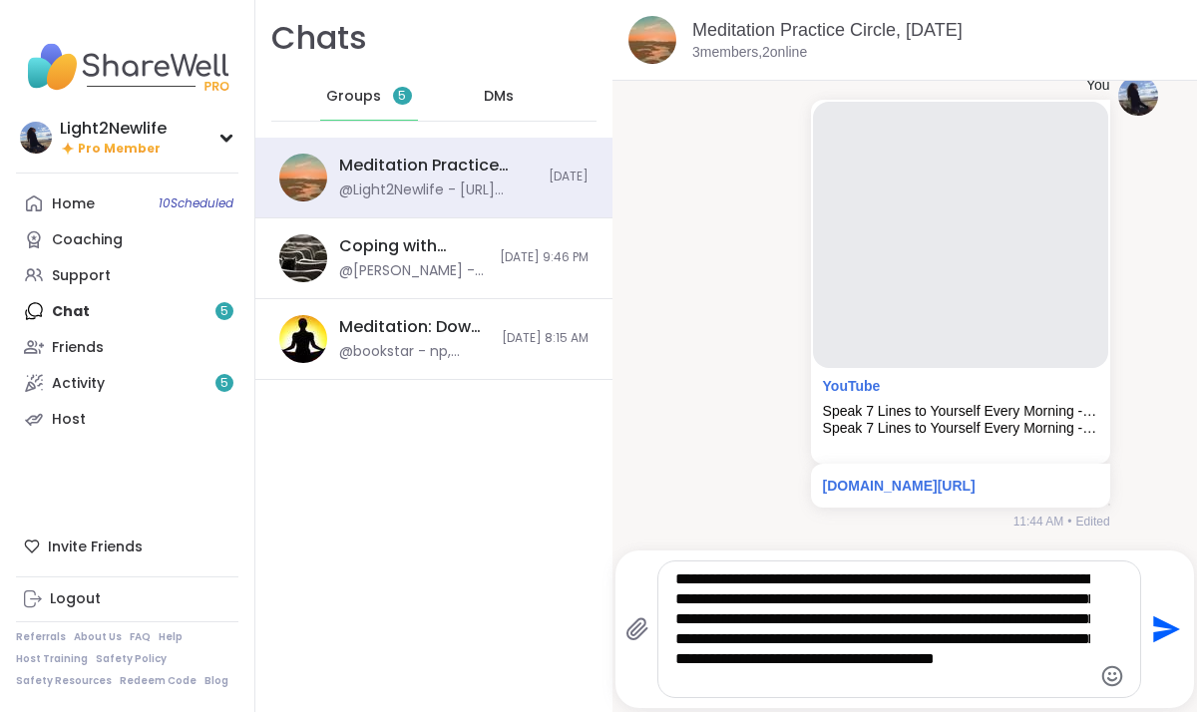
type textarea "**********"
click at [1160, 625] on icon "Send" at bounding box center [1166, 629] width 27 height 27
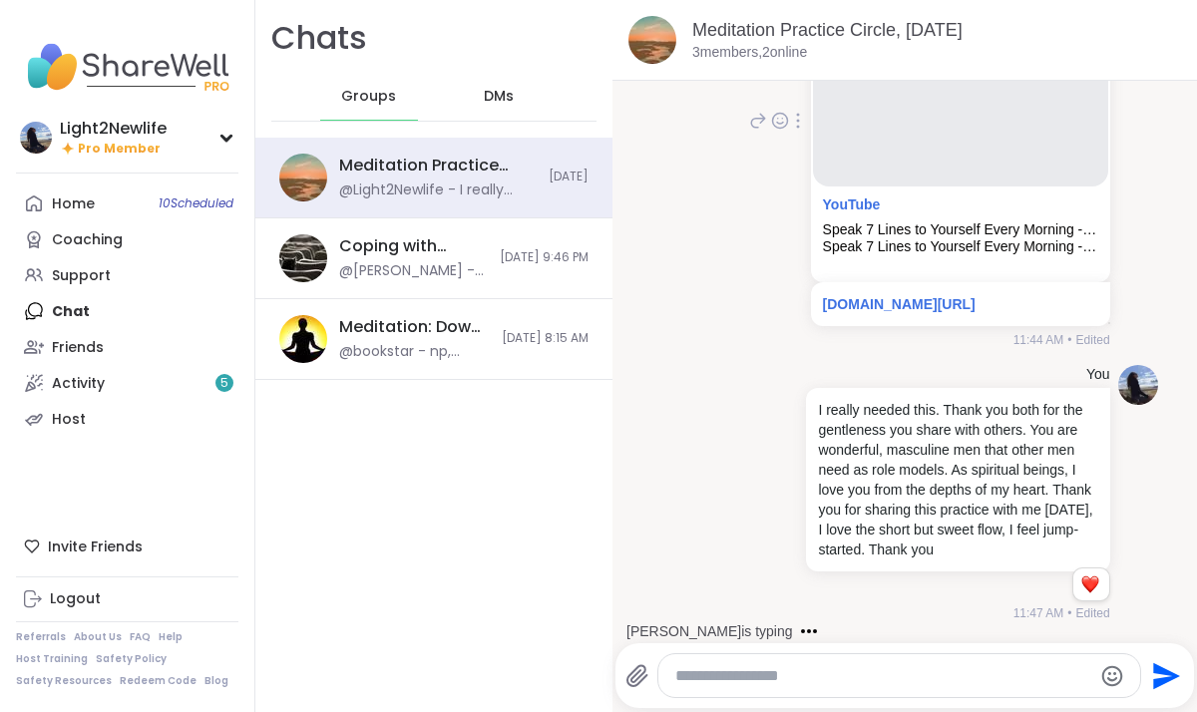
scroll to position [3745, 0]
